Goal: Task Accomplishment & Management: Manage account settings

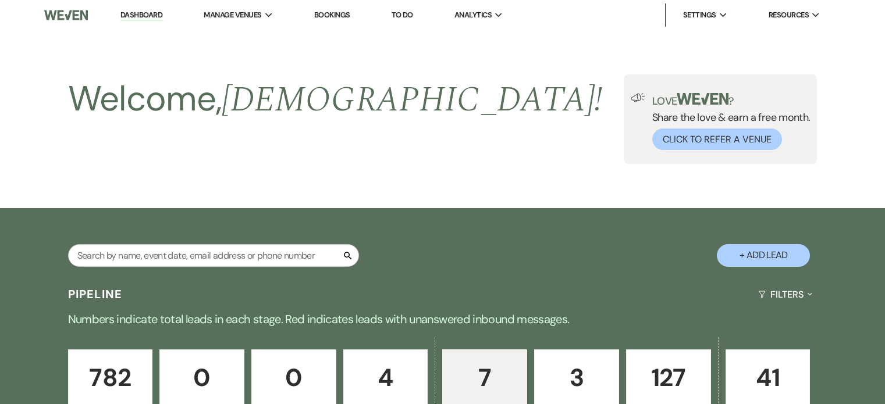
select select "5"
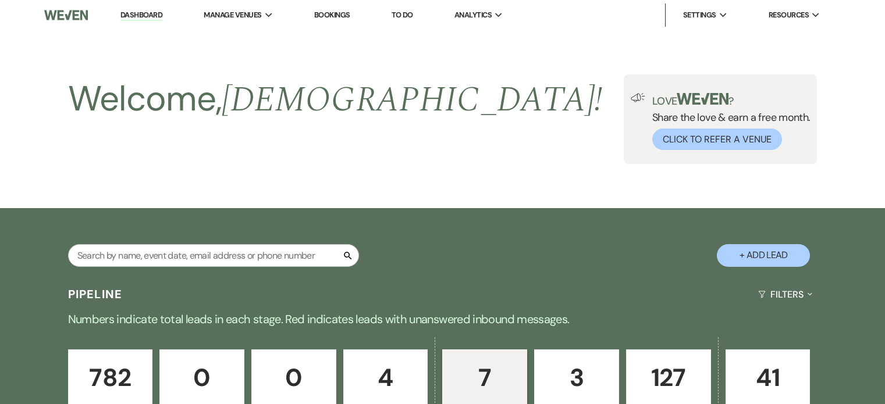
select select "5"
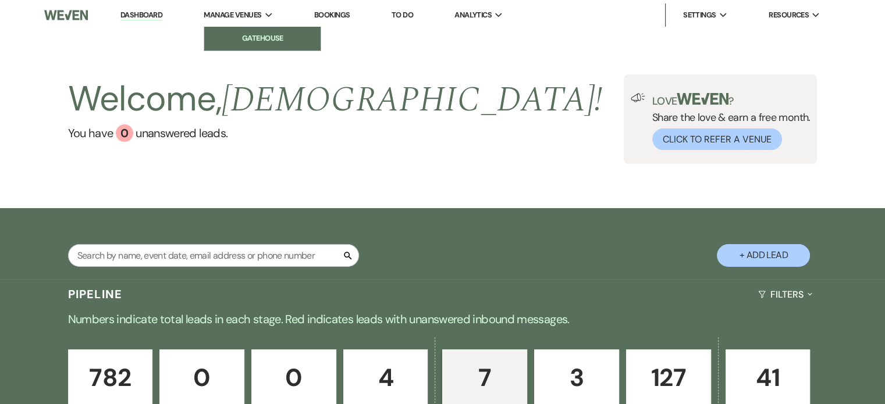
click at [245, 33] on li "Gatehouse" at bounding box center [262, 39] width 105 height 12
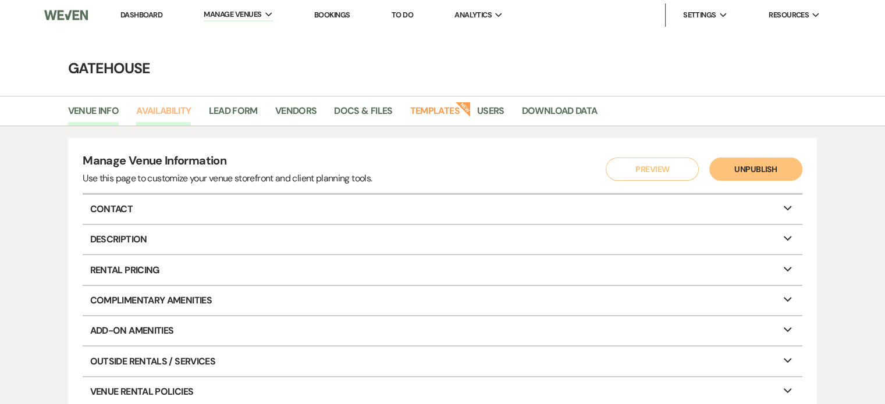
click at [158, 108] on link "Availability" at bounding box center [163, 115] width 55 height 22
select select "2"
select select "2026"
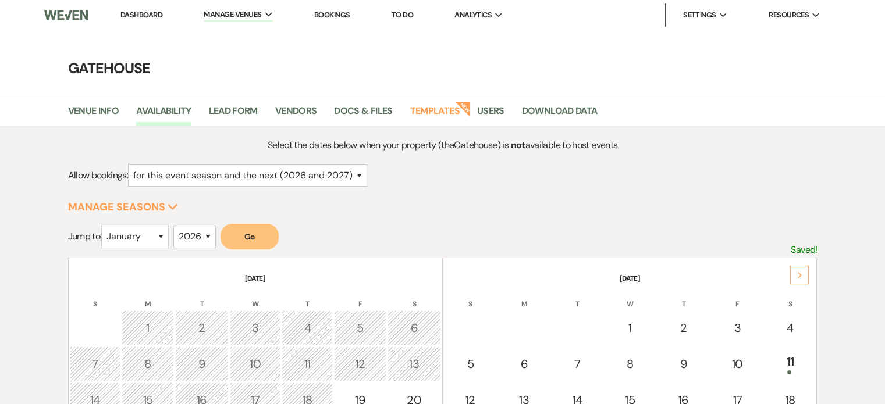
click at [802, 274] on icon "Next" at bounding box center [800, 275] width 6 height 7
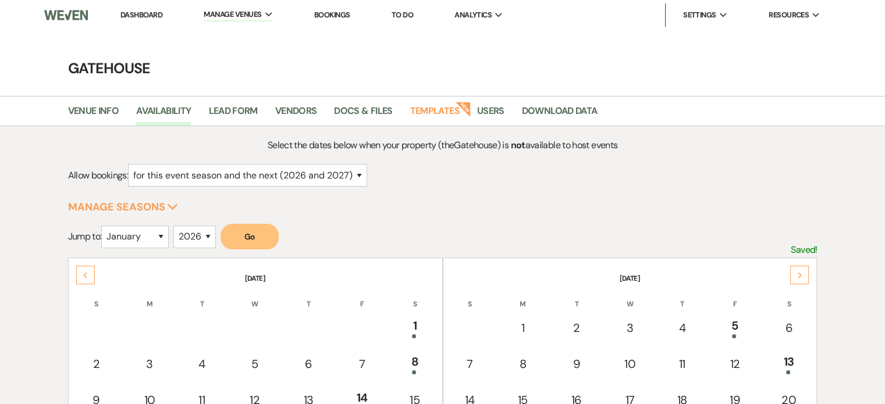
click at [802, 274] on icon "Next" at bounding box center [800, 275] width 6 height 7
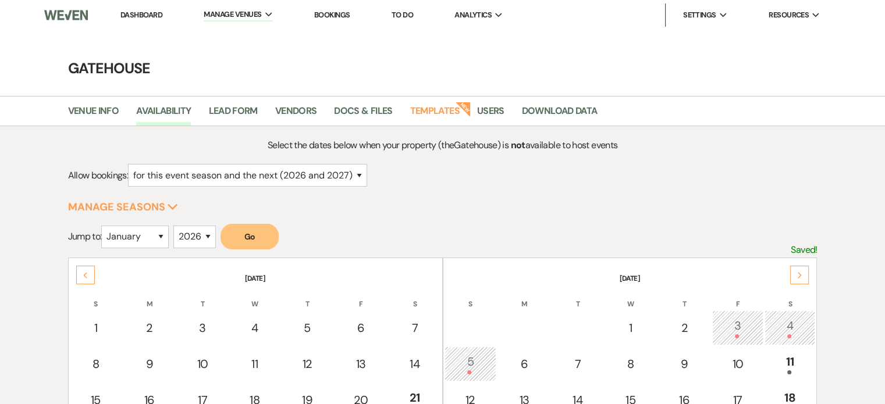
click at [802, 274] on icon "Next" at bounding box center [800, 275] width 6 height 7
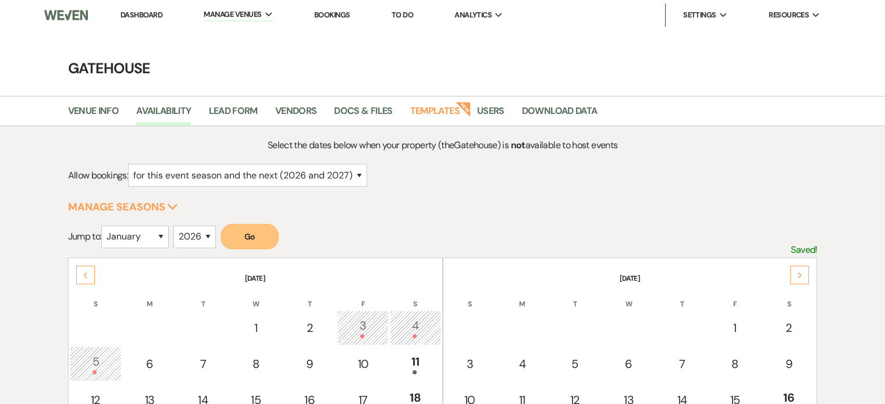
click at [802, 274] on icon "Next" at bounding box center [800, 275] width 6 height 7
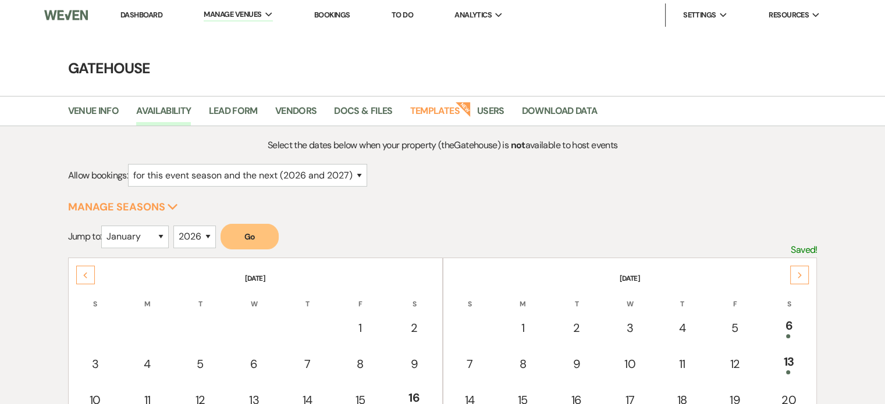
click at [802, 274] on icon "Next" at bounding box center [800, 275] width 6 height 7
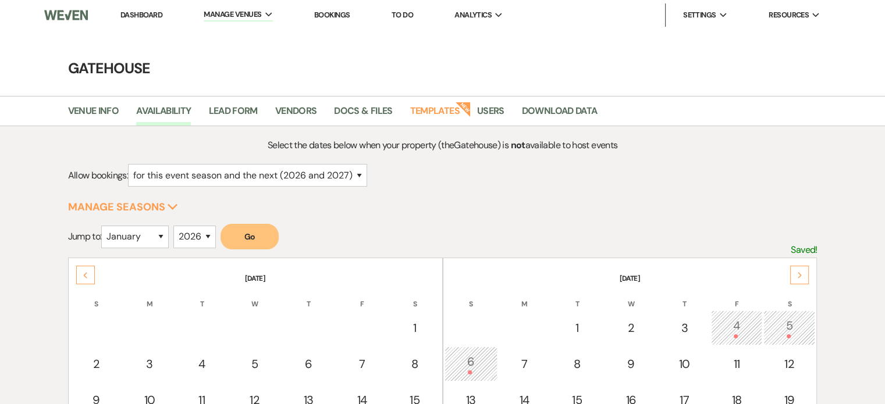
click at [802, 274] on icon "Next" at bounding box center [800, 275] width 6 height 7
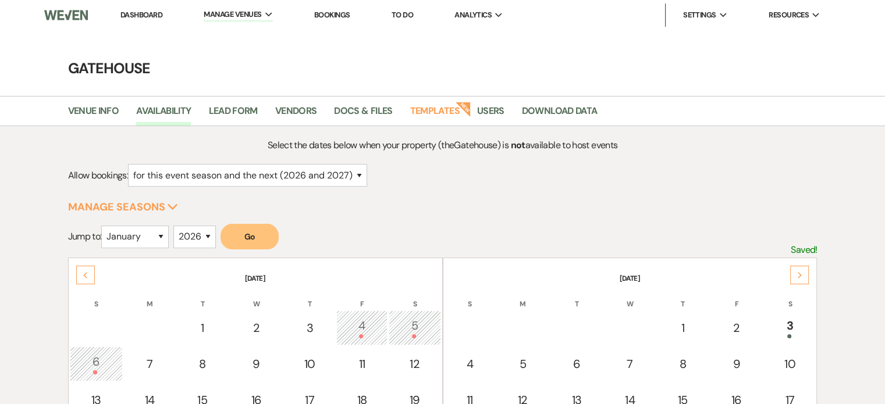
click at [802, 274] on icon "Next" at bounding box center [800, 275] width 6 height 7
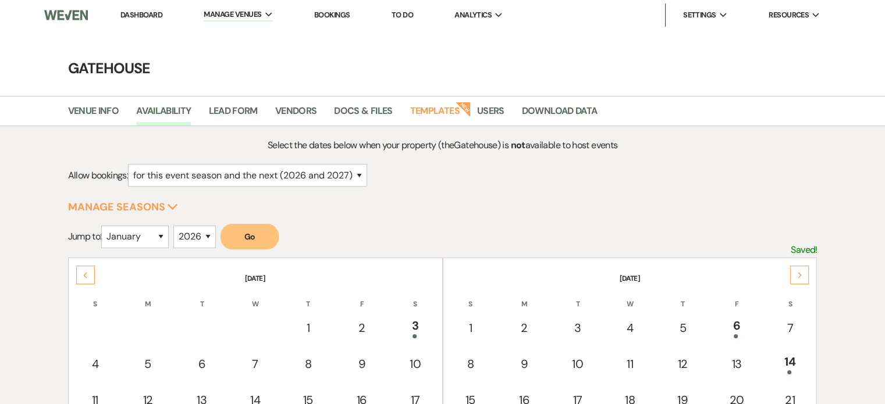
click at [802, 274] on icon "Next" at bounding box center [800, 275] width 6 height 7
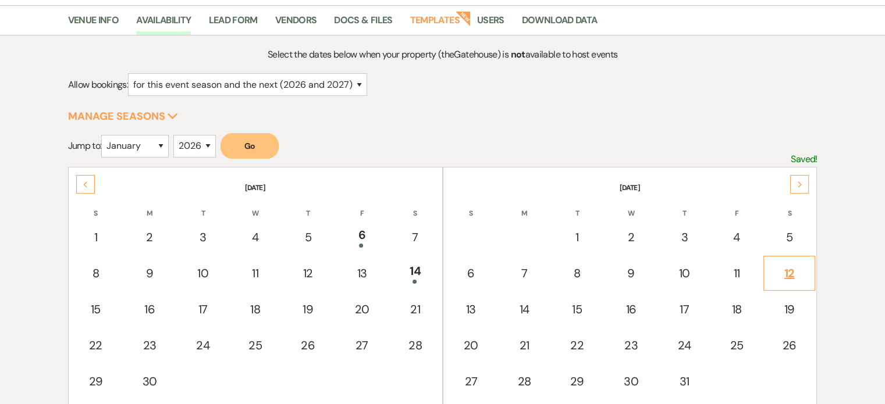
scroll to position [116, 0]
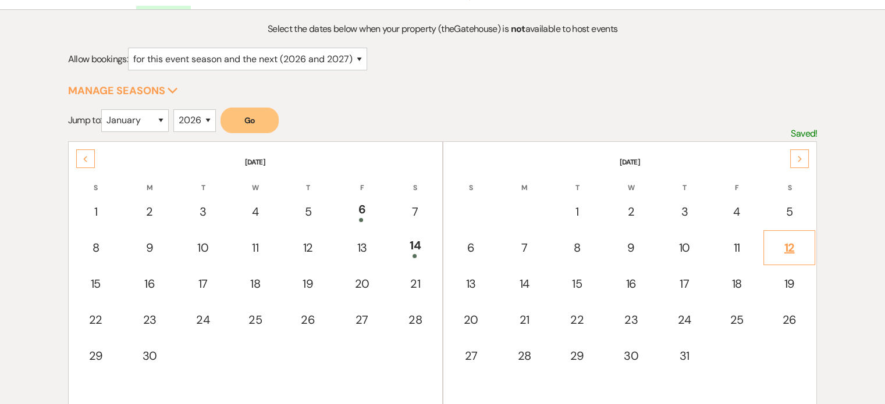
click at [791, 243] on div "12" at bounding box center [790, 247] width 40 height 17
select select "other"
select select "false"
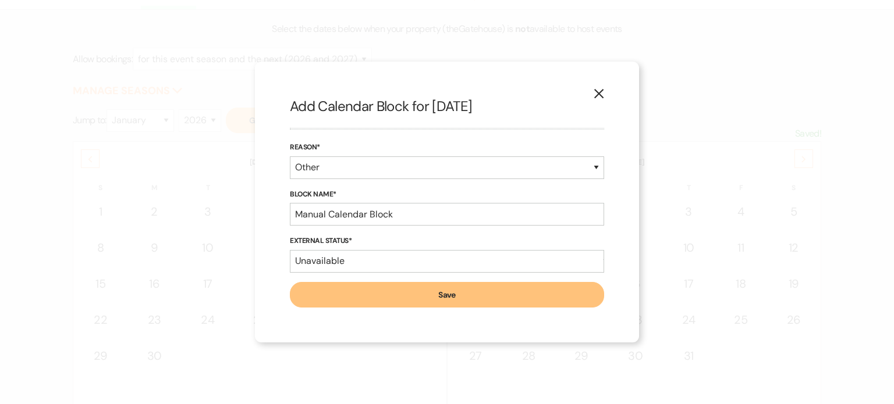
click at [597, 95] on use "button" at bounding box center [598, 93] width 9 height 9
